Goal: Understand process/instructions: Learn how to perform a task or action

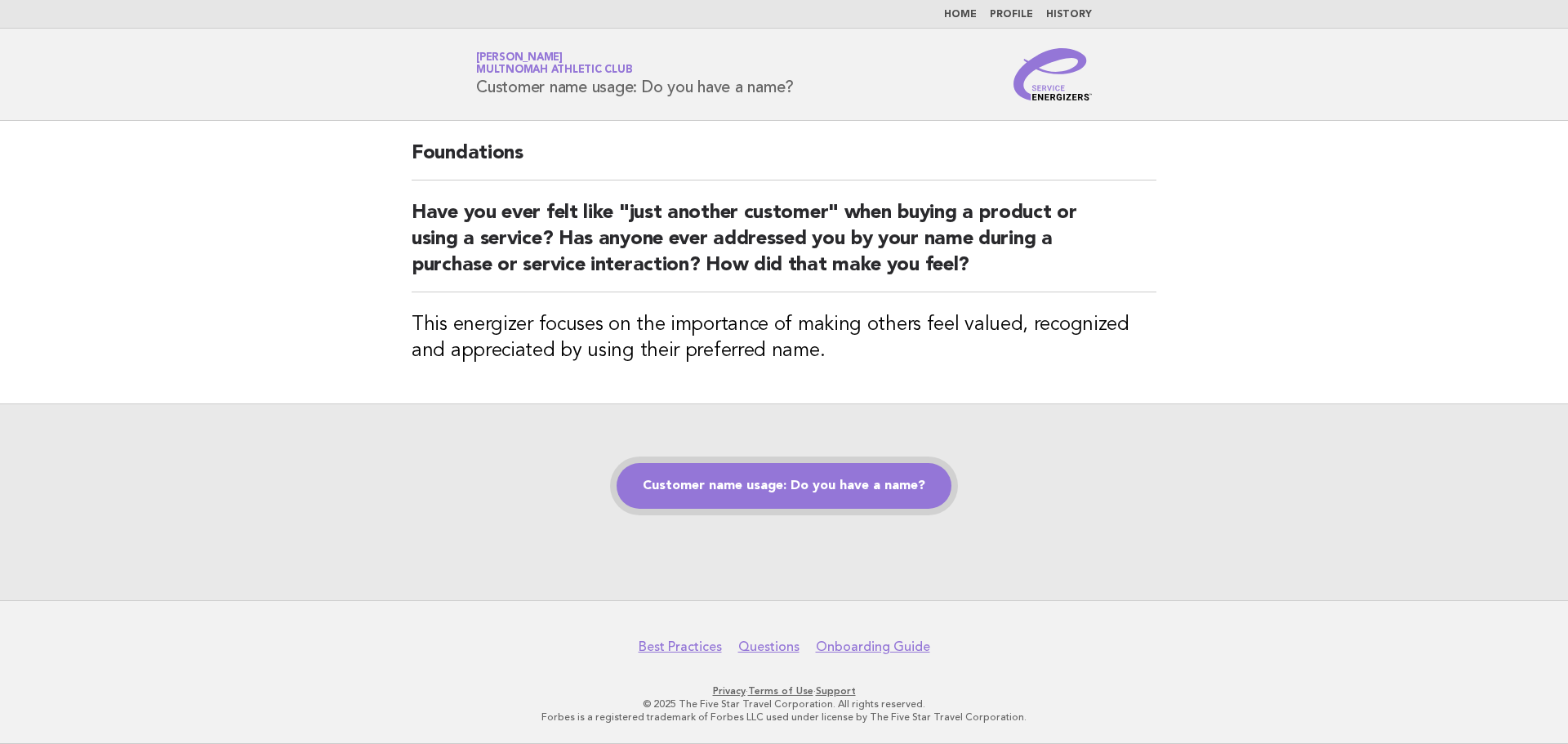
click at [744, 494] on link "Customer name usage: Do you have a name?" at bounding box center [784, 486] width 335 height 46
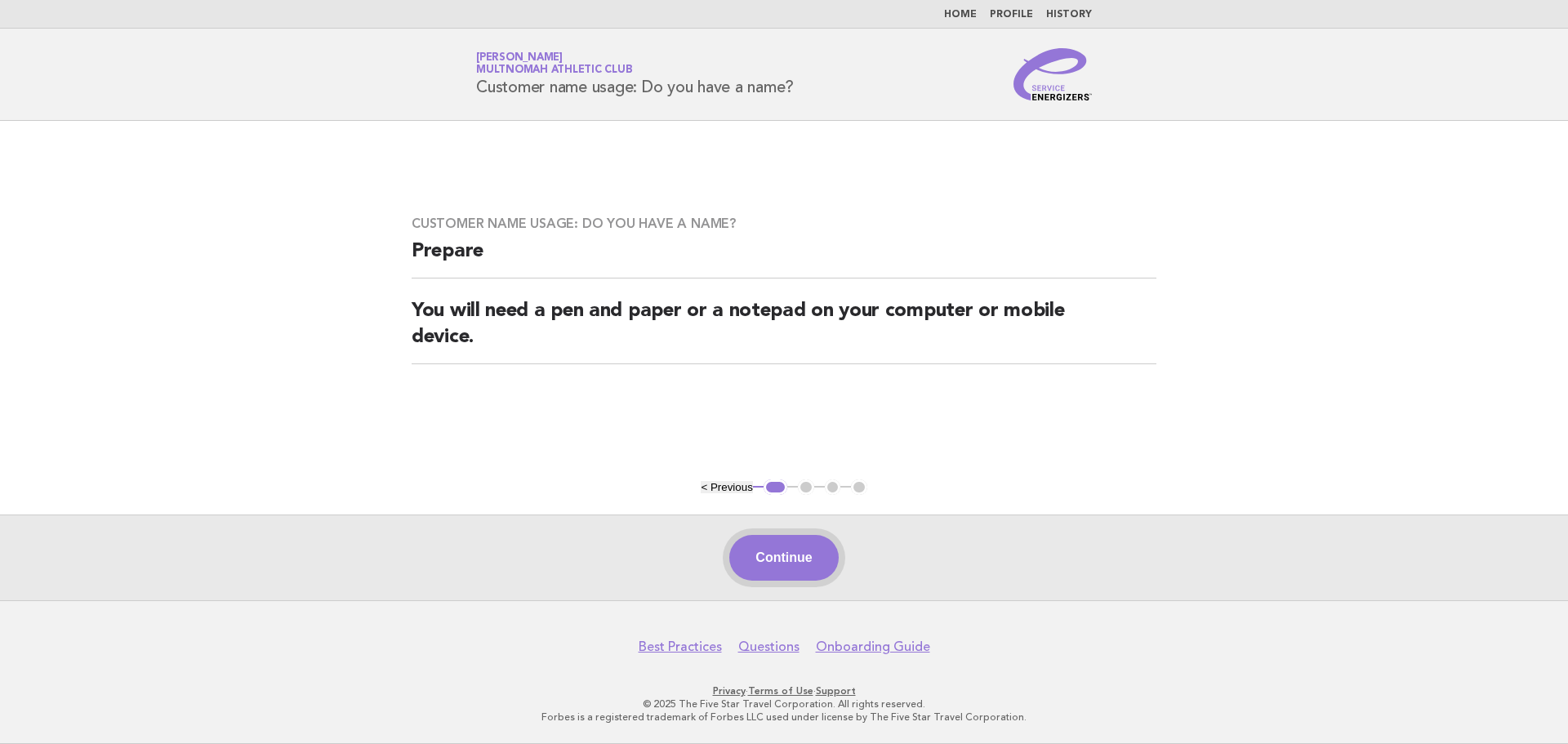
click at [802, 562] on button "Continue" at bounding box center [783, 558] width 108 height 46
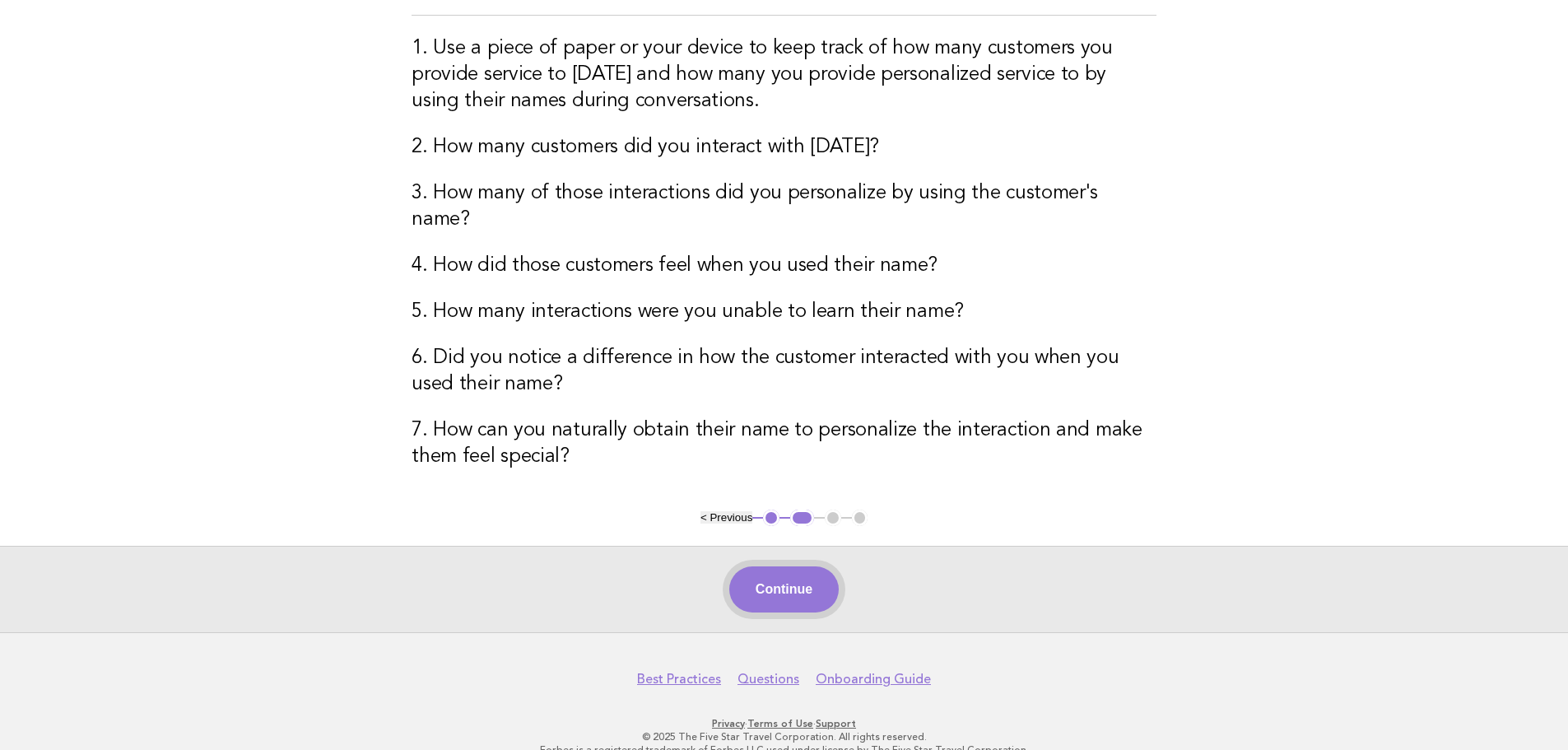
click at [806, 567] on button "Continue" at bounding box center [783, 590] width 109 height 46
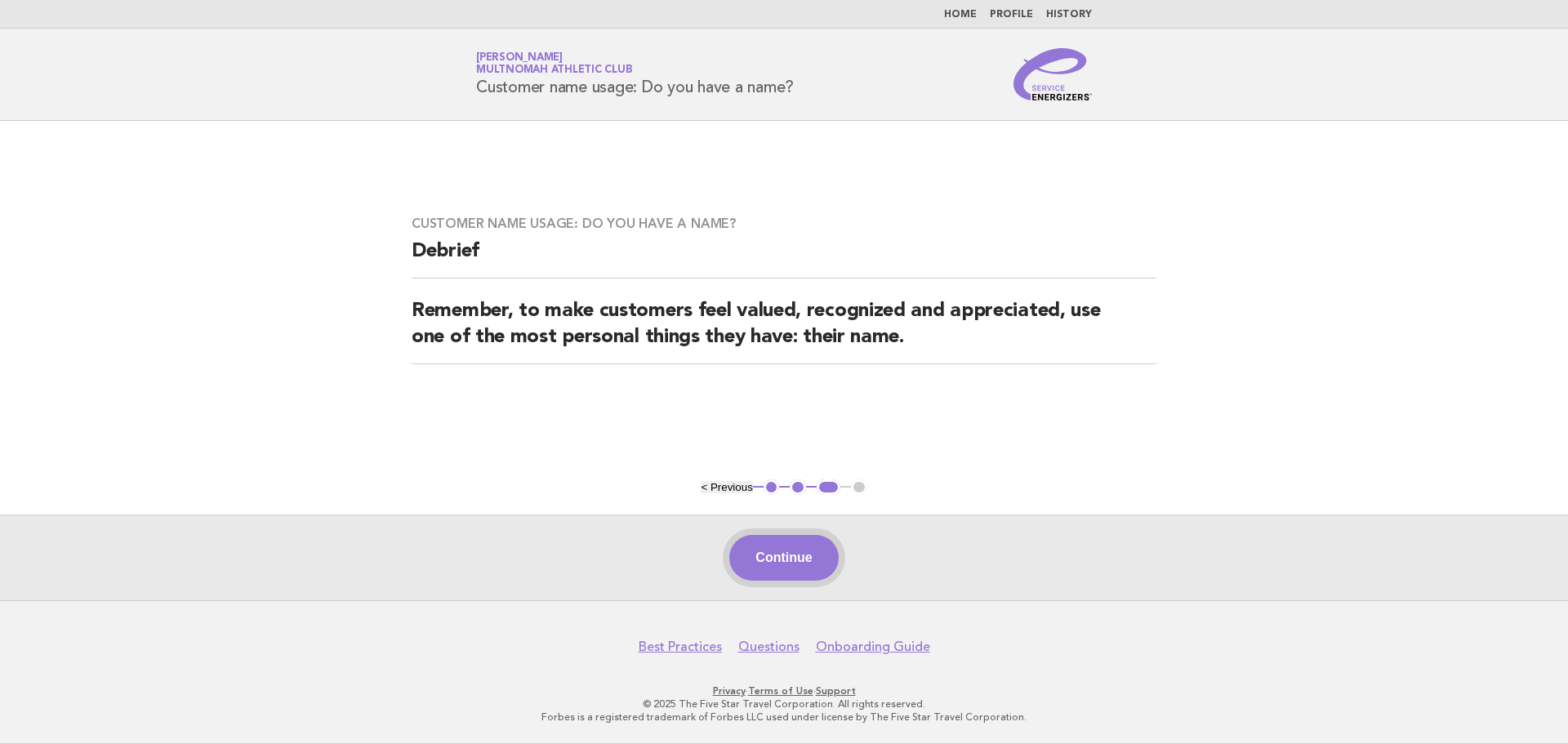
click at [789, 561] on button "Continue" at bounding box center [783, 558] width 108 height 46
